Goal: Information Seeking & Learning: Learn about a topic

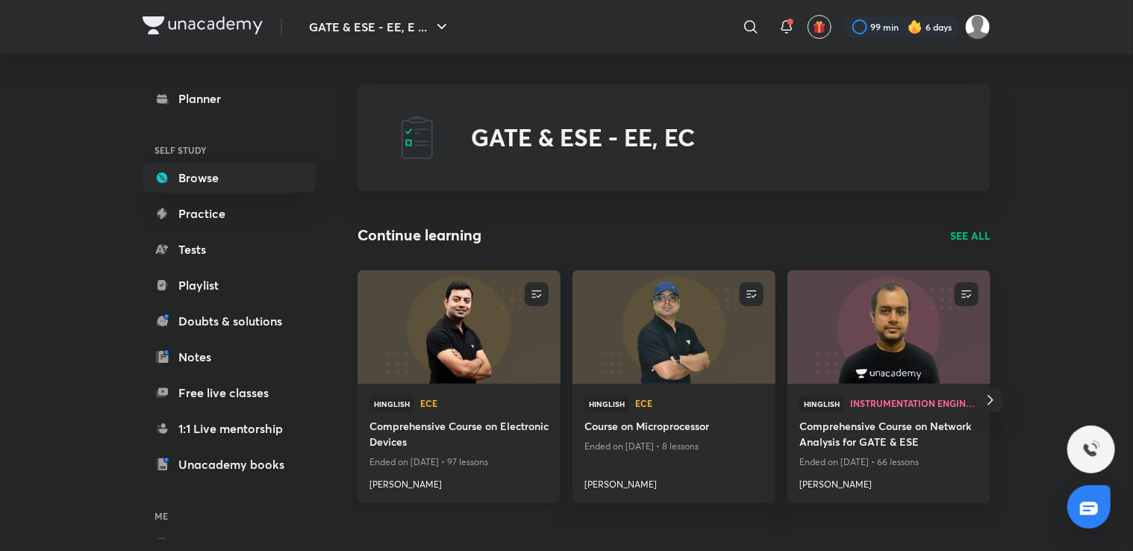
click at [424, 430] on h4 "Comprehensive Course on Electronic Devices" at bounding box center [459, 435] width 179 height 34
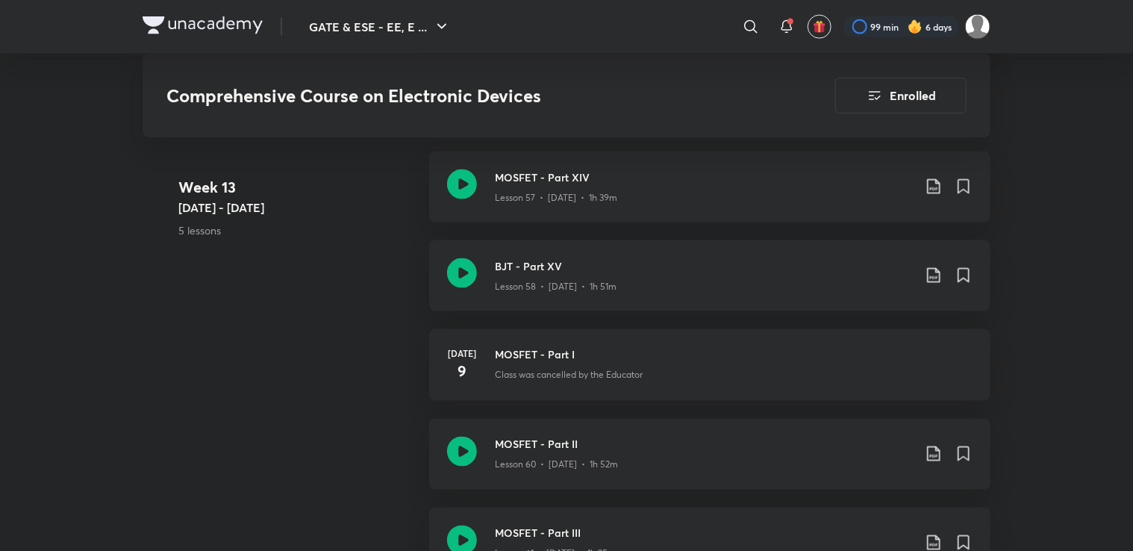
scroll to position [6778, 0]
click at [467, 190] on icon at bounding box center [462, 184] width 30 height 30
